Goal: Find specific page/section: Find specific page/section

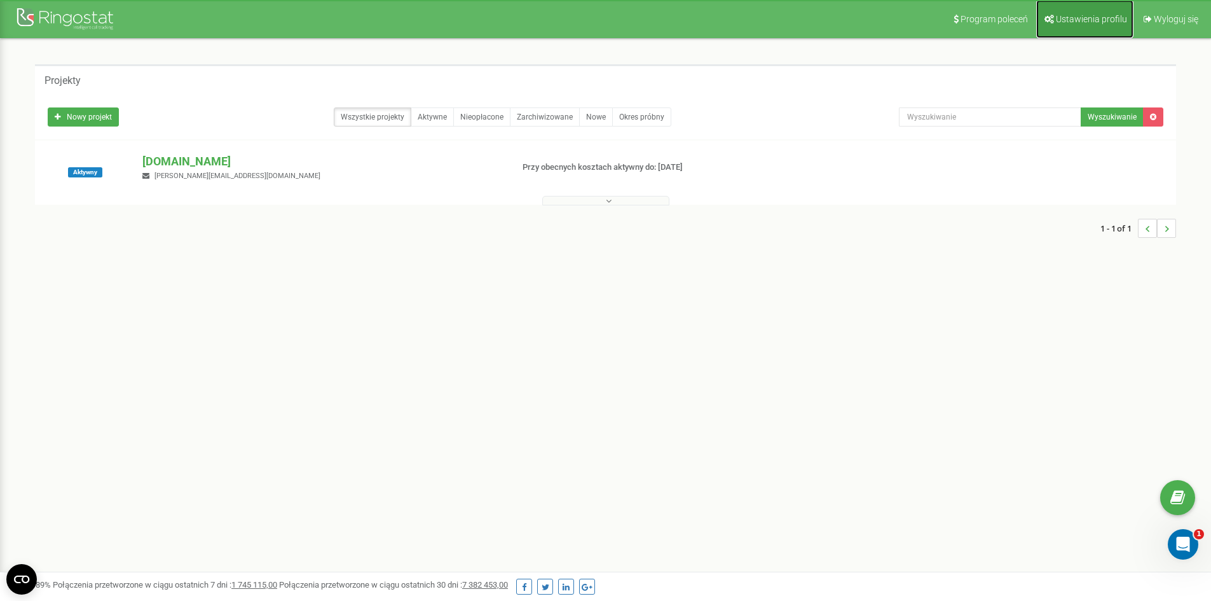
click at [1096, 11] on link "Ustawienia profilu" at bounding box center [1084, 19] width 97 height 38
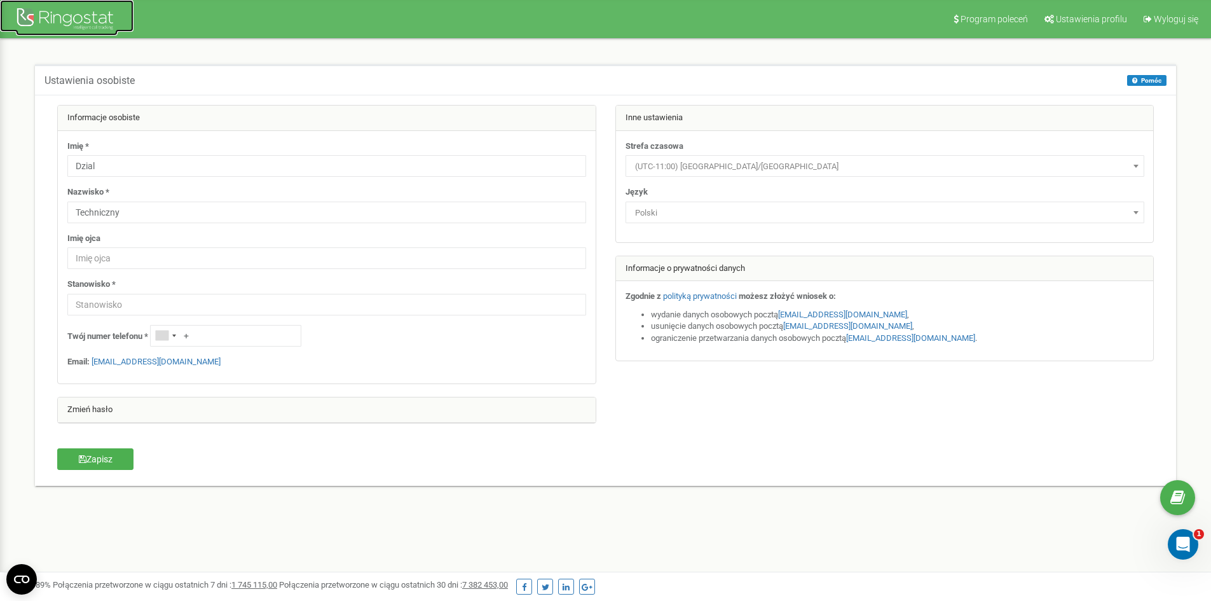
click at [78, 10] on div at bounding box center [67, 20] width 102 height 31
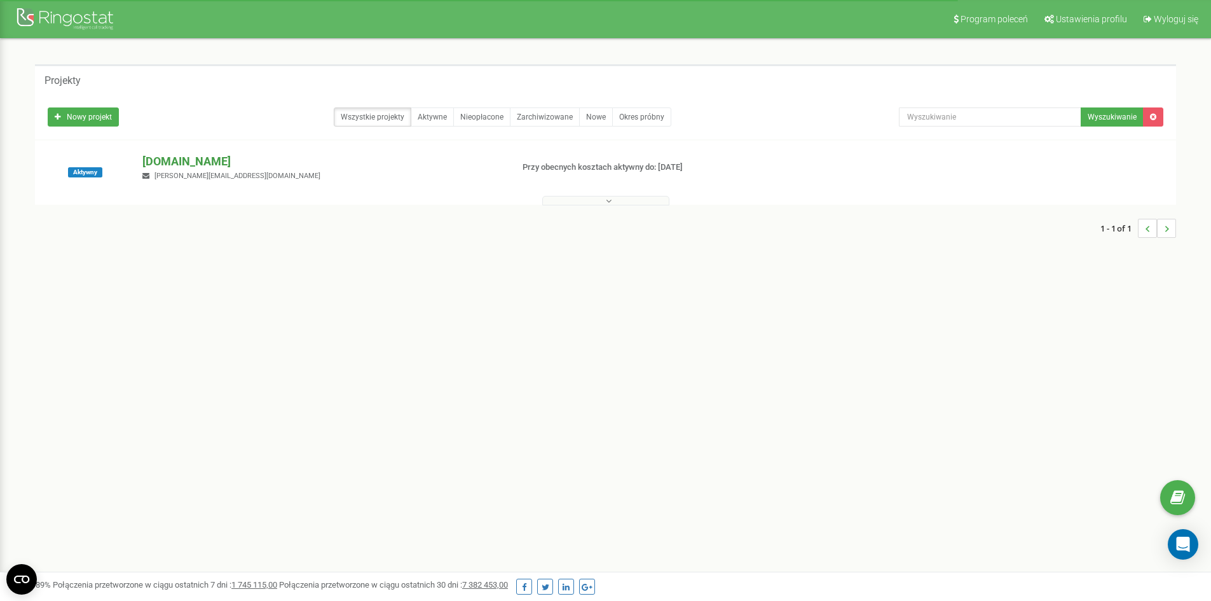
click at [212, 166] on p "[DOMAIN_NAME]" at bounding box center [321, 161] width 359 height 17
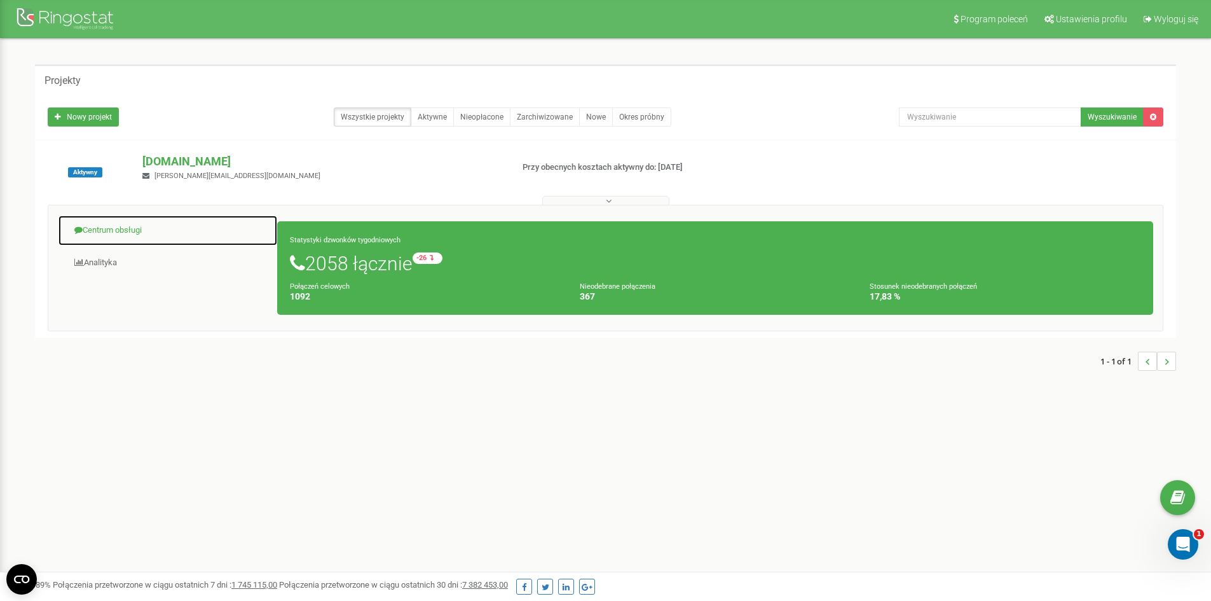
click at [119, 228] on link "Centrum obsługi" at bounding box center [168, 230] width 220 height 31
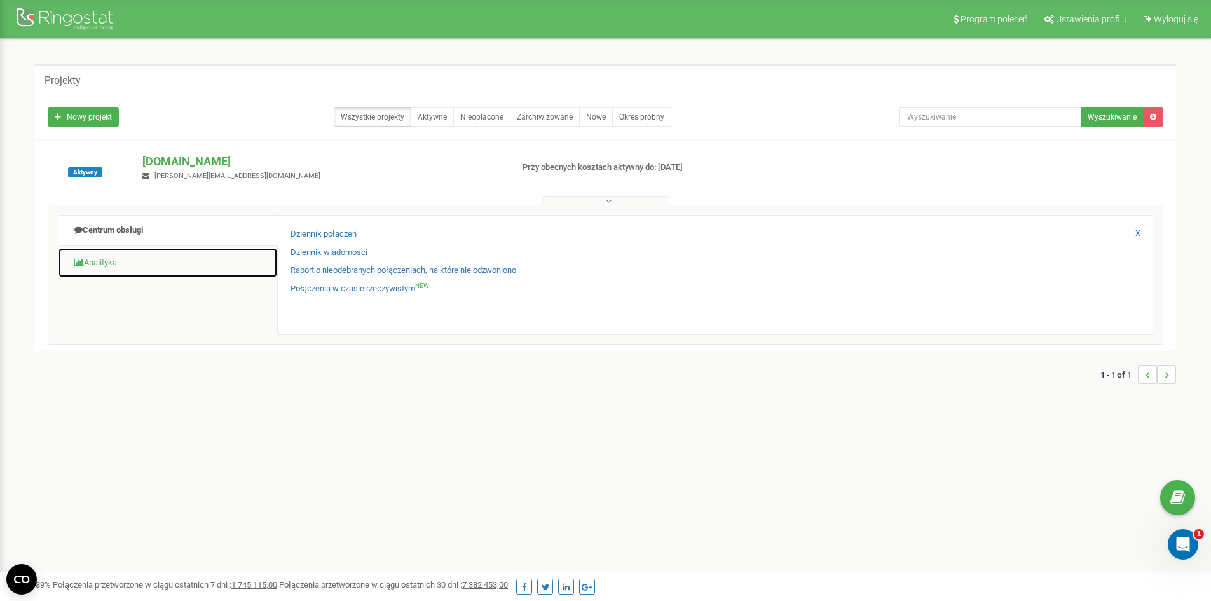
click at [113, 257] on link "Analityka" at bounding box center [168, 262] width 220 height 31
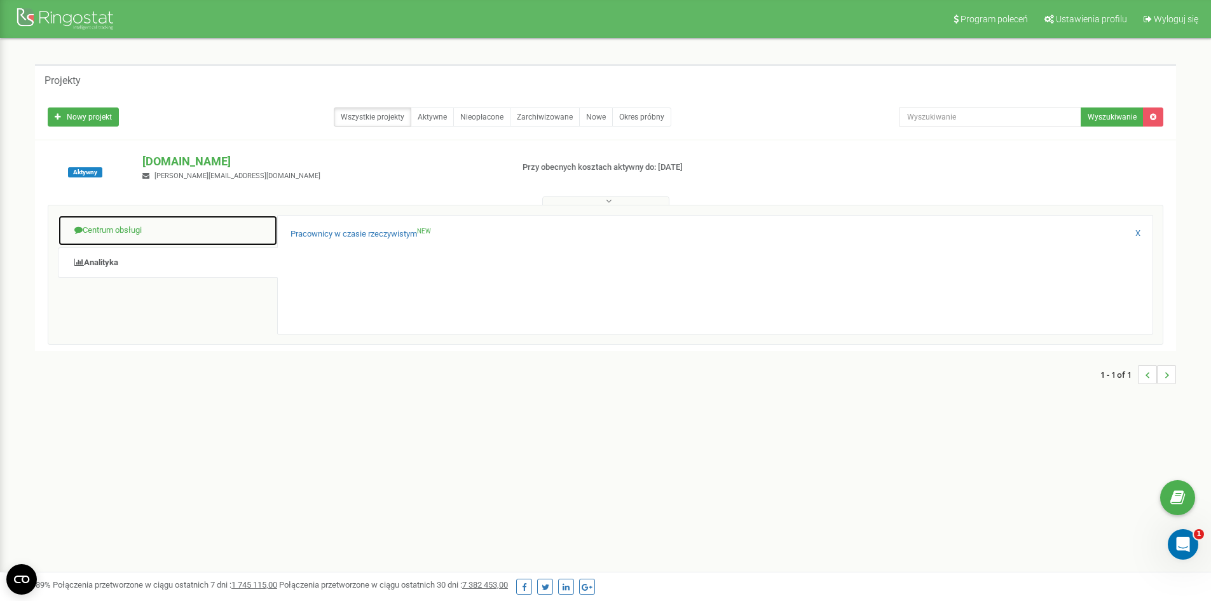
click at [125, 231] on link "Centrum obsługi" at bounding box center [168, 230] width 220 height 31
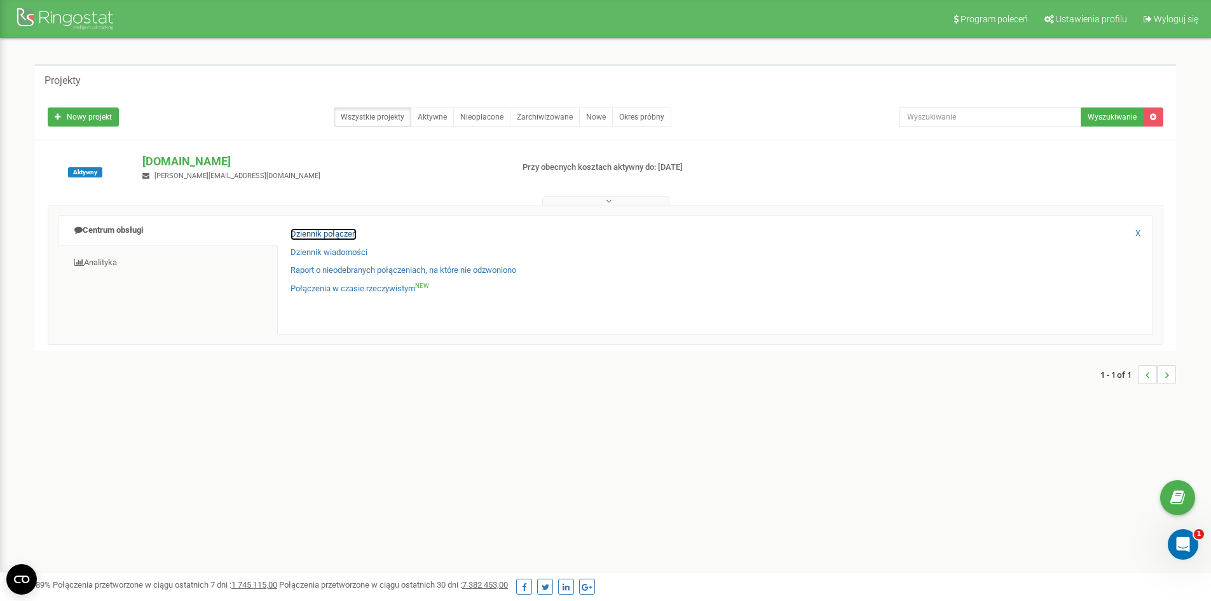
click at [324, 232] on link "Dziennik połączeń" at bounding box center [324, 234] width 66 height 12
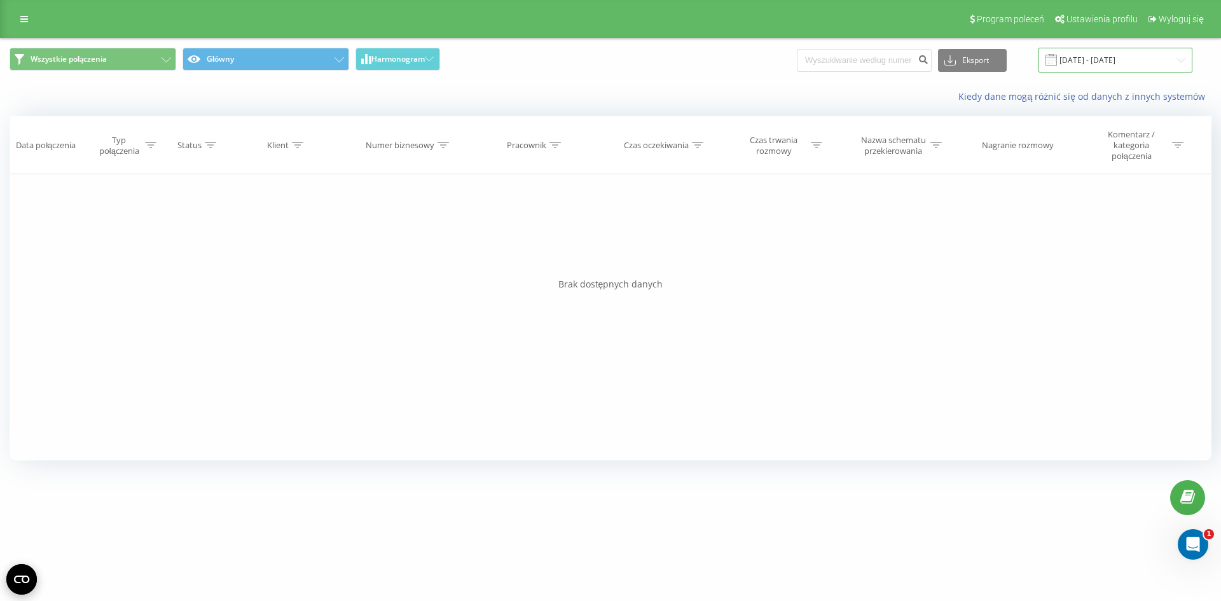
click at [1129, 64] on input "22.08.2025 - 22.09.2025" at bounding box center [1115, 60] width 154 height 25
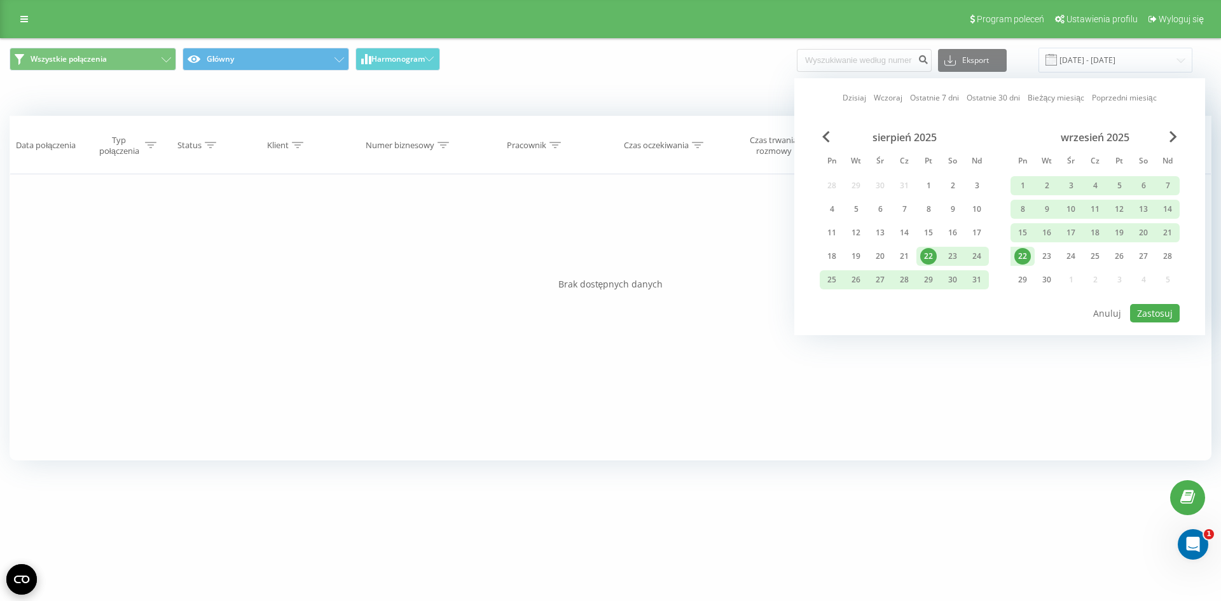
click at [775, 379] on div "Filtruj według warunków Jest równe Wprowadź wartość Anuluj OK Filtruj według wa…" at bounding box center [611, 317] width 1202 height 286
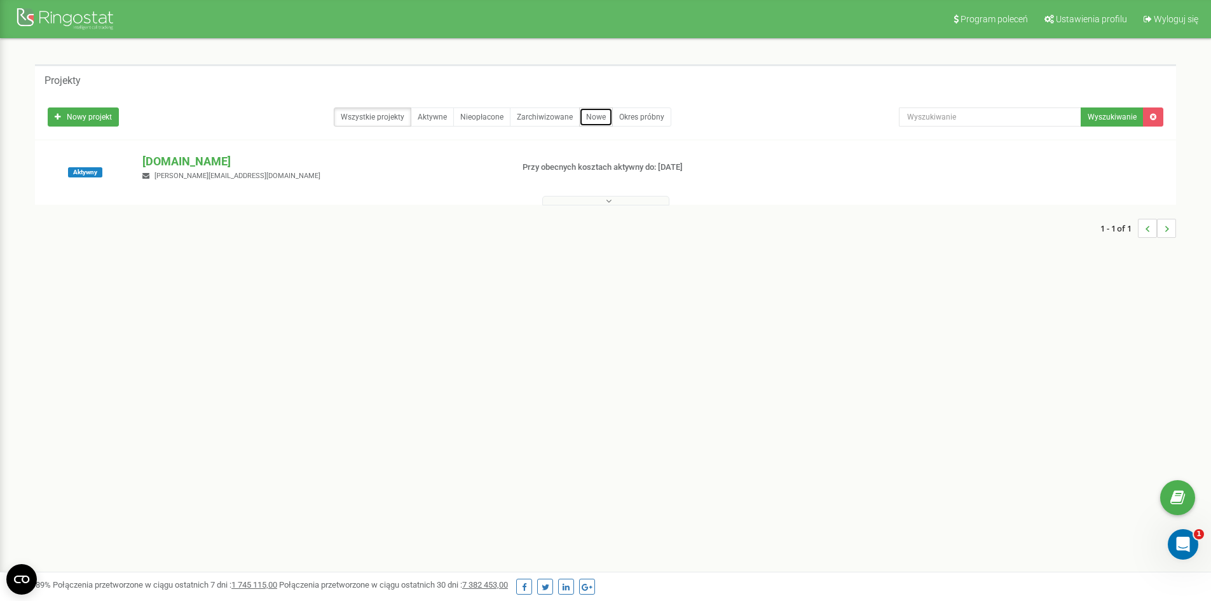
click at [602, 114] on link "Nowe" at bounding box center [596, 116] width 34 height 19
